Goal: Check status: Verify the current state of an ongoing process or item

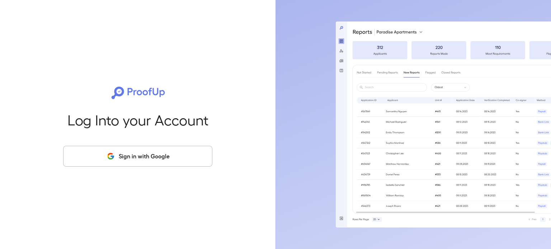
click at [132, 158] on button "Sign in with Google" at bounding box center [137, 156] width 149 height 21
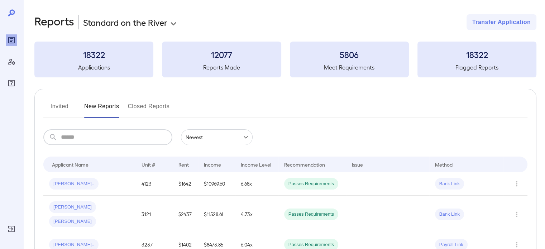
click at [83, 137] on input "text" at bounding box center [117, 137] width 112 height 16
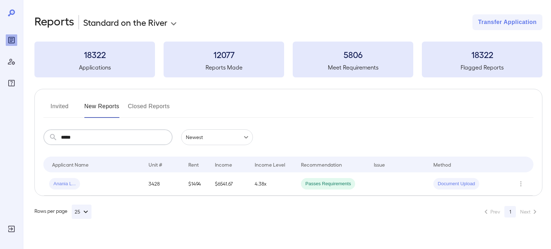
type input "*****"
click at [66, 184] on span "Anania L..." at bounding box center [64, 184] width 31 height 7
